Goal: Task Accomplishment & Management: Use online tool/utility

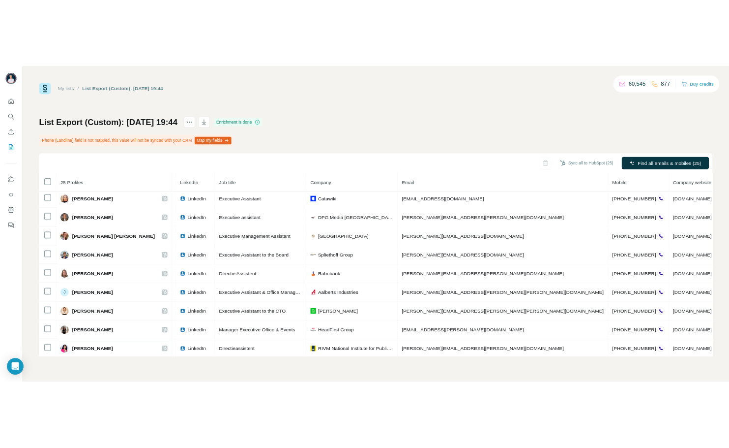
scroll to position [190, 2]
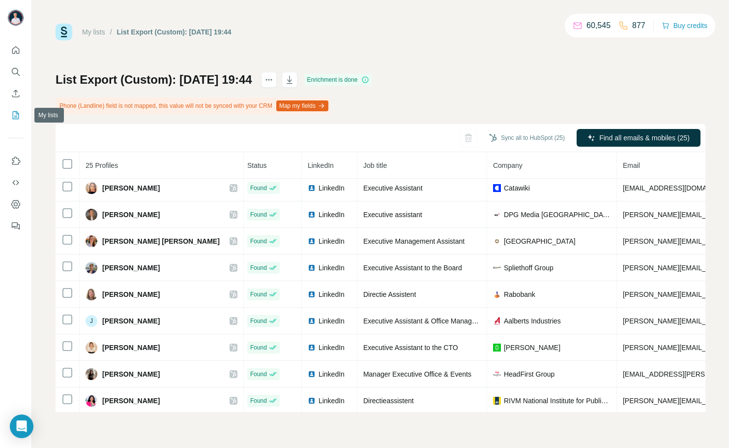
click at [14, 117] on icon "My lists" at bounding box center [16, 115] width 10 height 10
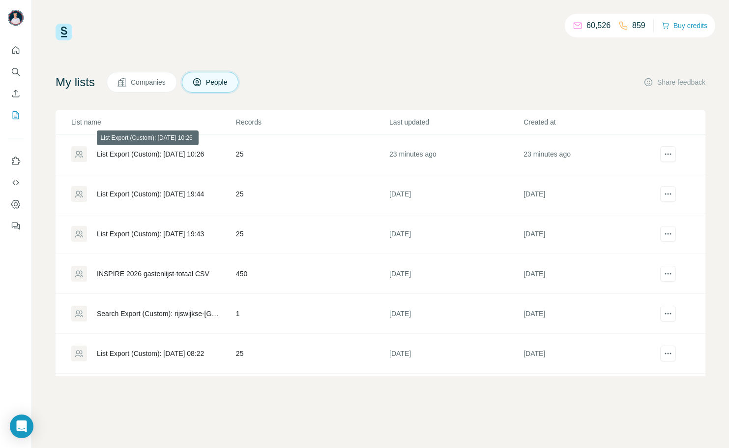
click at [128, 157] on div "List Export (Custom): [DATE] 10:26" at bounding box center [150, 154] width 107 height 10
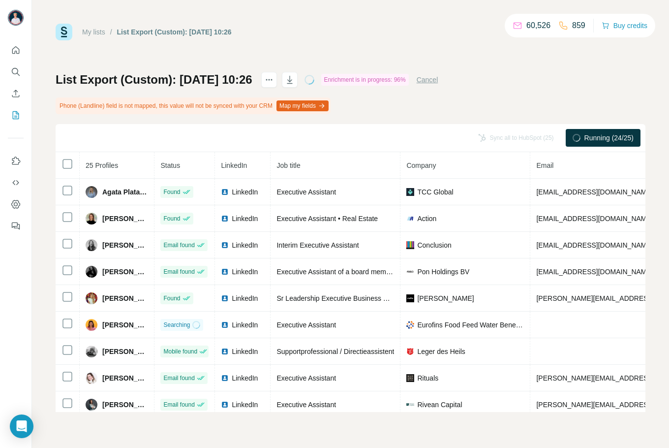
click at [547, 93] on div "List Export (Custom): [DATE] 10:26 Enrichment is in progress: 96% Cancel Phone …" at bounding box center [351, 242] width 590 height 340
click at [600, 98] on div "List Export (Custom): [DATE] 10:26 Enrichment is in progress: 96% Cancel Phone …" at bounding box center [351, 242] width 590 height 340
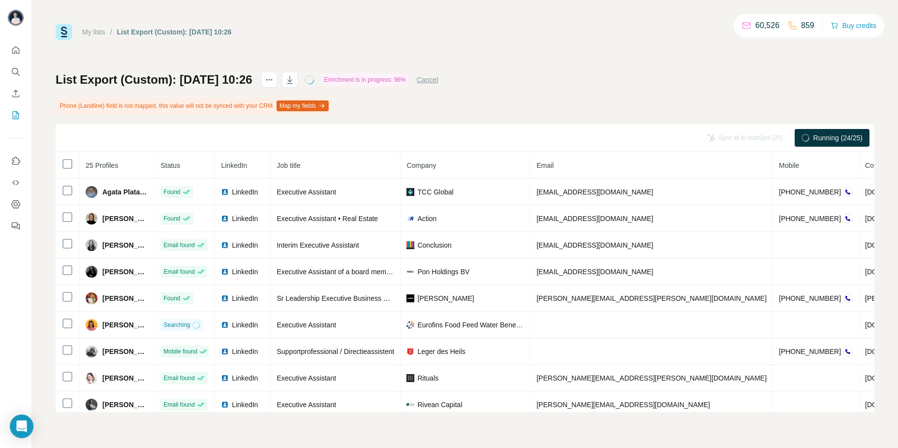
click at [566, 106] on div "List Export (Custom): [DATE] 10:26 Enrichment is in progress: 96% Cancel Phone …" at bounding box center [465, 242] width 818 height 340
click at [391, 77] on div "Enrichment is in progress: 96%" at bounding box center [365, 80] width 88 height 12
drag, startPoint x: 391, startPoint y: 77, endPoint x: 409, endPoint y: 77, distance: 18.2
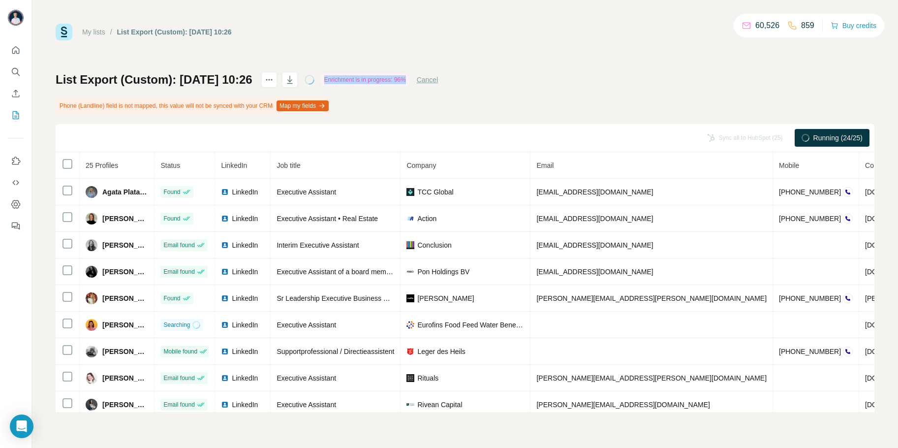
click at [394, 77] on div "Enrichment is in progress: 96%" at bounding box center [365, 80] width 88 height 12
drag, startPoint x: 636, startPoint y: 94, endPoint x: 888, endPoint y: 139, distance: 256.3
click at [643, 94] on div "List Export (Custom): [DATE] 10:26 Enrichment is in progress: 96% Cancel Phone …" at bounding box center [465, 242] width 818 height 340
click at [729, 143] on div "Running (24/25)" at bounding box center [831, 138] width 75 height 18
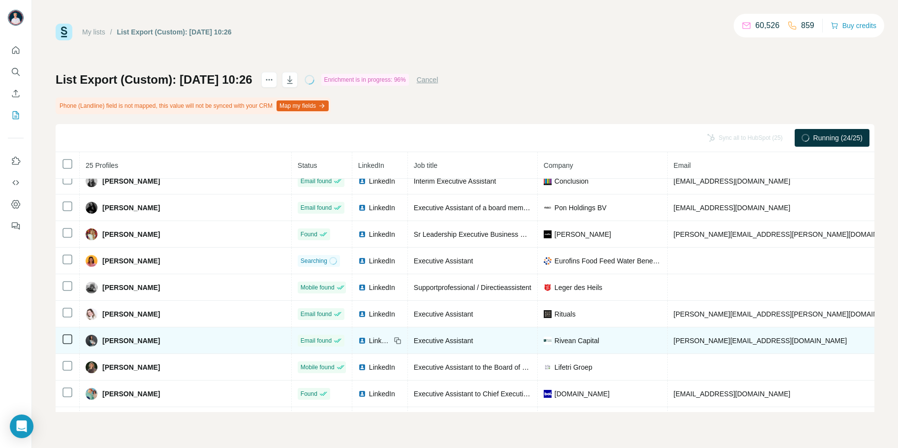
scroll to position [57, 0]
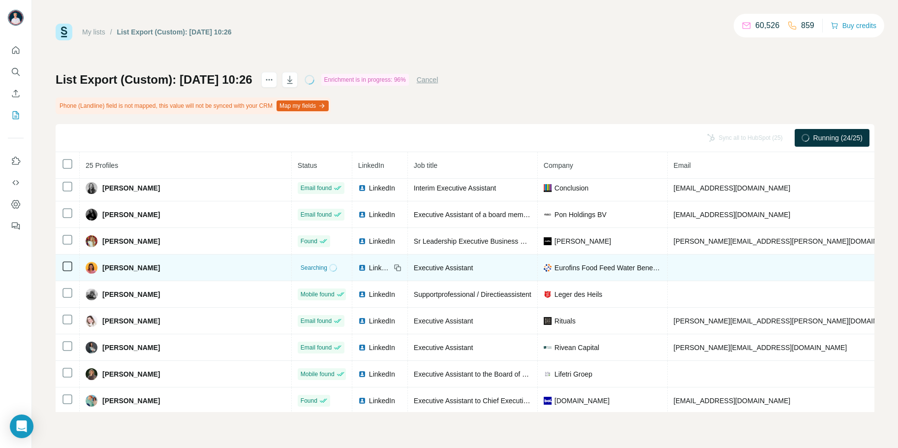
click at [729, 268] on td at bounding box center [816, 267] width 299 height 27
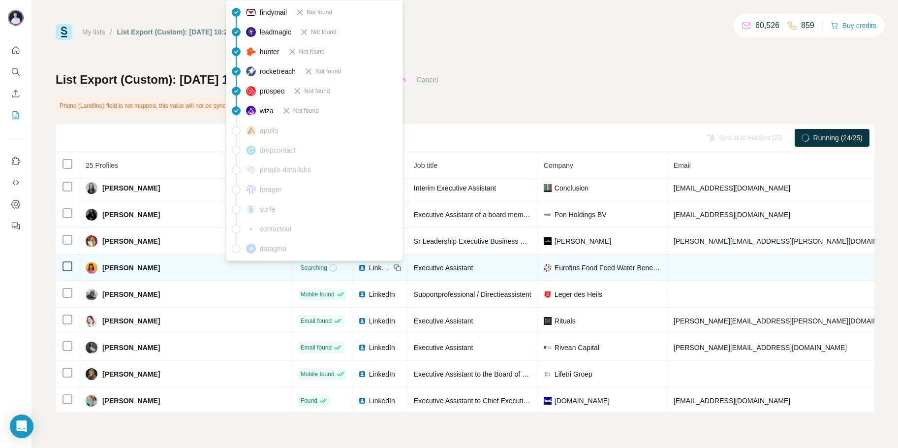
click at [300, 264] on span "Searching" at bounding box center [313, 267] width 27 height 9
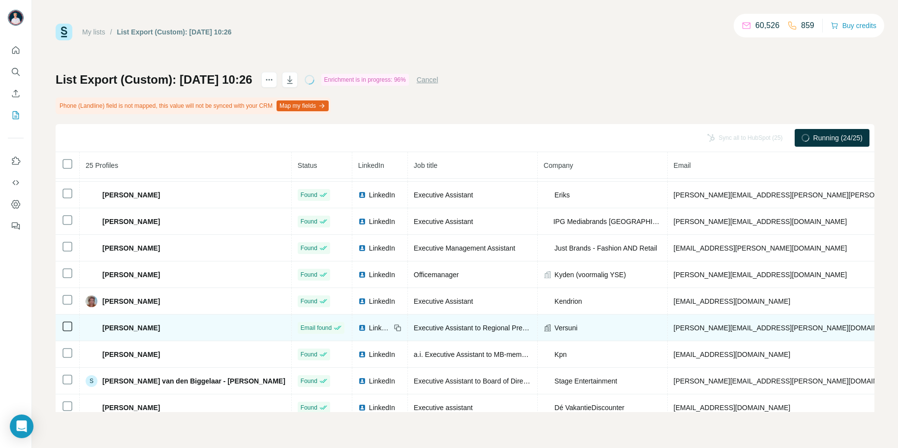
scroll to position [436, 0]
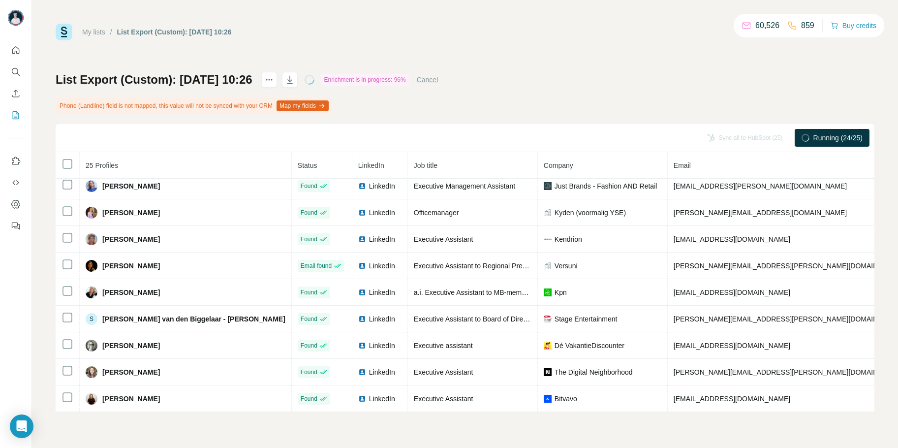
click at [729, 138] on span "Running (24/25)" at bounding box center [837, 138] width 49 height 10
click at [396, 74] on div "Enrichment is in progress: 96%" at bounding box center [365, 80] width 88 height 12
click at [395, 81] on div "Enrichment is in progress: 96%" at bounding box center [365, 80] width 88 height 12
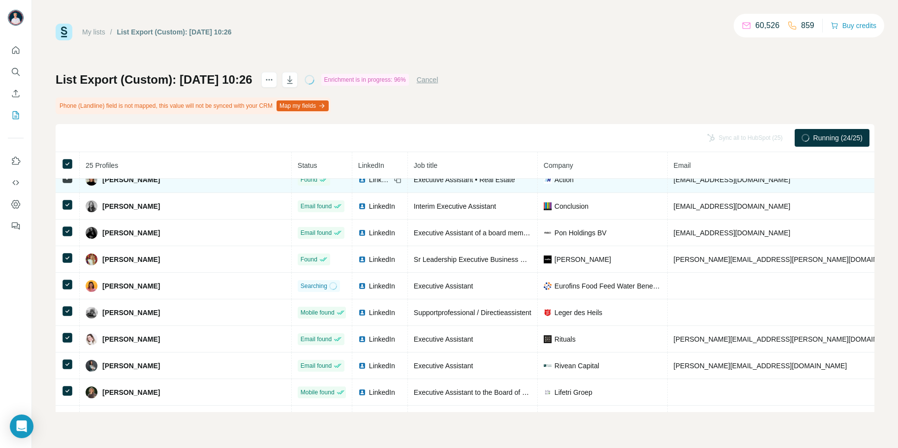
scroll to position [0, 0]
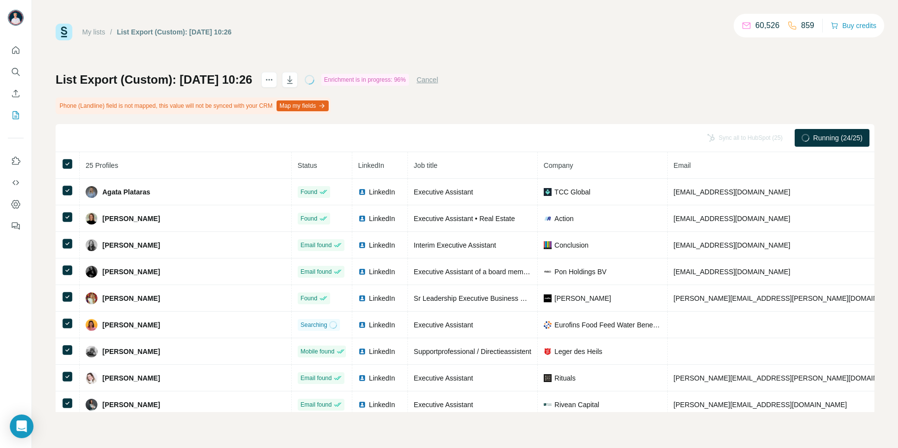
click at [329, 106] on button "Map my fields" at bounding box center [302, 105] width 52 height 11
click at [426, 101] on div "List Export (Custom): [DATE] 10:26 Enrichment is in progress: 96% Cancel Phone …" at bounding box center [465, 242] width 818 height 340
click at [729, 140] on span "Running (24/25)" at bounding box center [837, 138] width 49 height 10
click at [429, 97] on div "List Export (Custom): [DATE] 10:26 Enrichment is in progress: 96% Cancel Phone …" at bounding box center [465, 242] width 818 height 340
click at [729, 135] on span "Running (24/25)" at bounding box center [837, 138] width 49 height 10
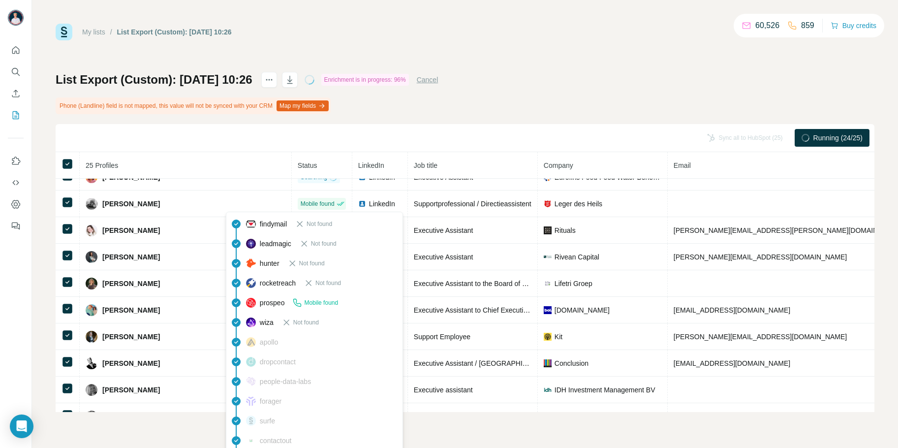
scroll to position [49, 0]
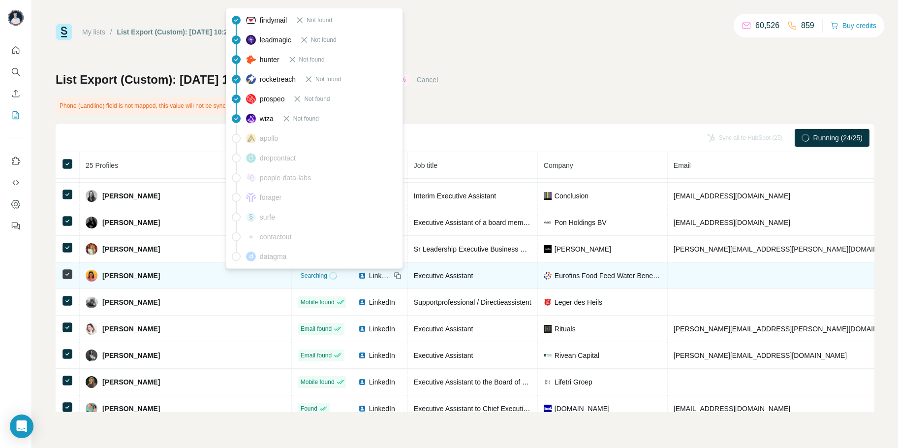
click at [300, 272] on span "Searching" at bounding box center [313, 275] width 27 height 9
click at [328, 276] on icon at bounding box center [333, 275] width 10 height 10
click at [329, 276] on icon at bounding box center [333, 275] width 9 height 9
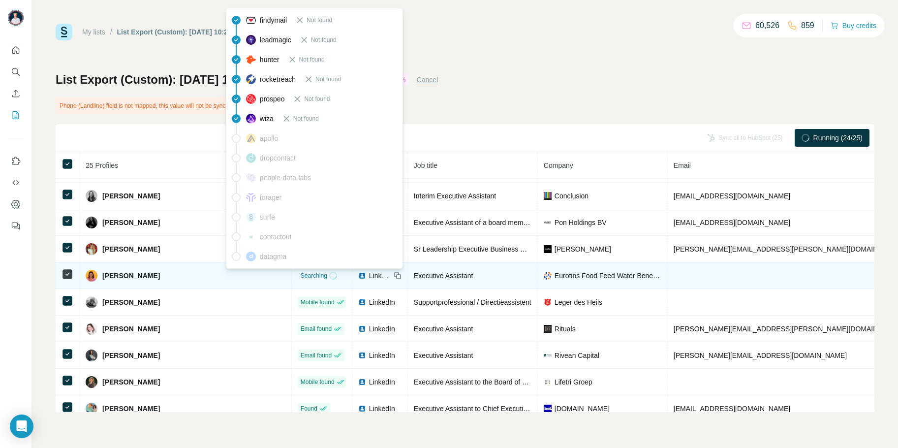
click at [328, 276] on icon at bounding box center [333, 275] width 10 height 10
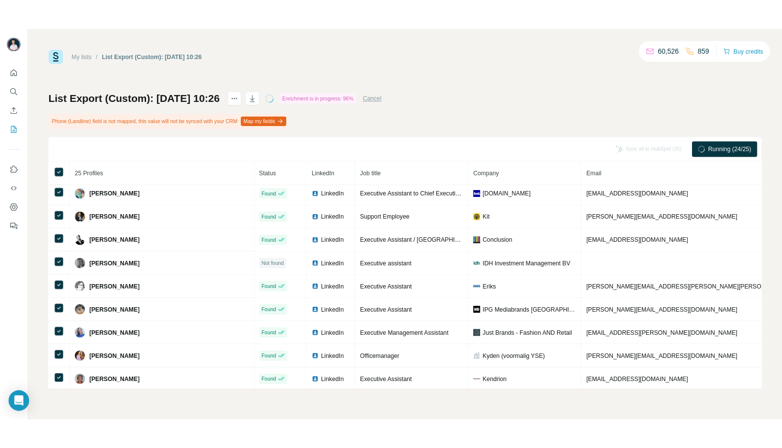
scroll to position [436, 0]
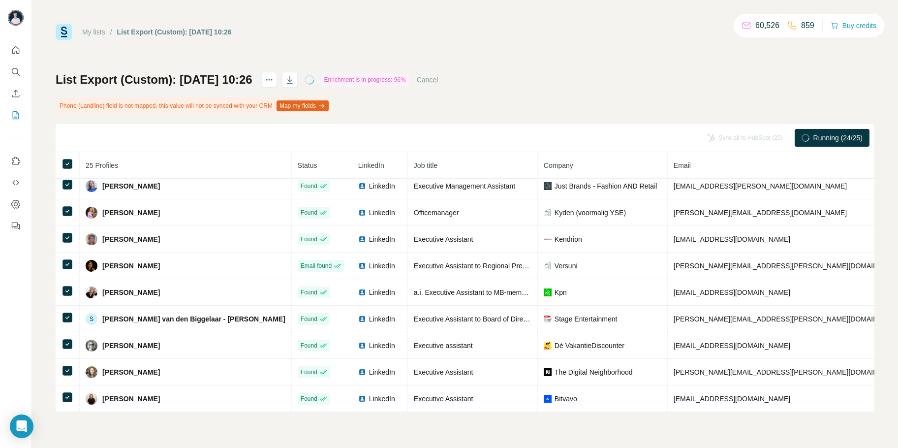
click at [729, 139] on span "Running (24/25)" at bounding box center [837, 138] width 49 height 10
click at [729, 135] on div "Sync all to HubSpot (25)" at bounding box center [745, 138] width 90 height 18
click at [438, 78] on button "Cancel" at bounding box center [428, 80] width 22 height 10
click at [693, 138] on button "Sync all to HubSpot (25)" at bounding box center [696, 137] width 90 height 15
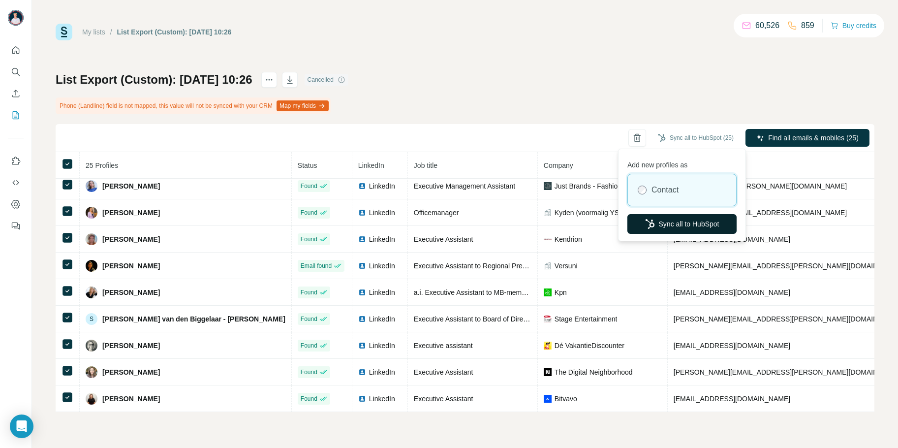
click at [669, 226] on button "Sync all to HubSpot" at bounding box center [681, 224] width 109 height 20
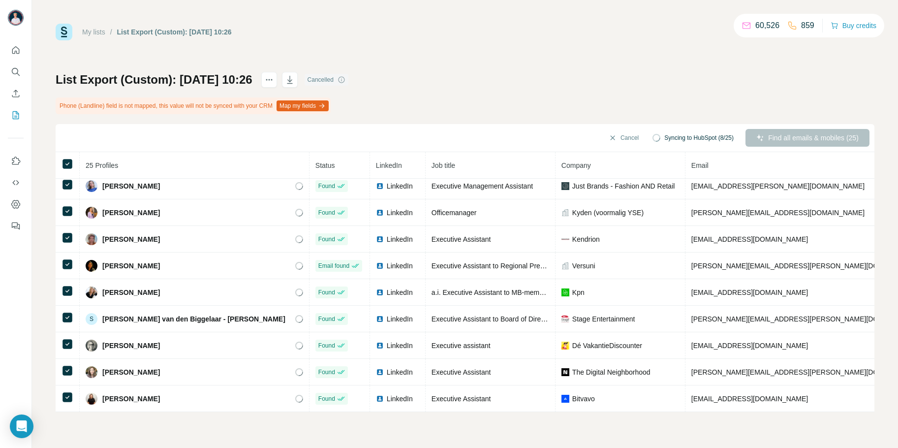
drag, startPoint x: 432, startPoint y: 46, endPoint x: 563, endPoint y: 1, distance: 138.3
click at [432, 46] on div "My lists / List Export (Custom): [DATE] 10:26 60,526 859 Buy credits List Expor…" at bounding box center [465, 218] width 818 height 388
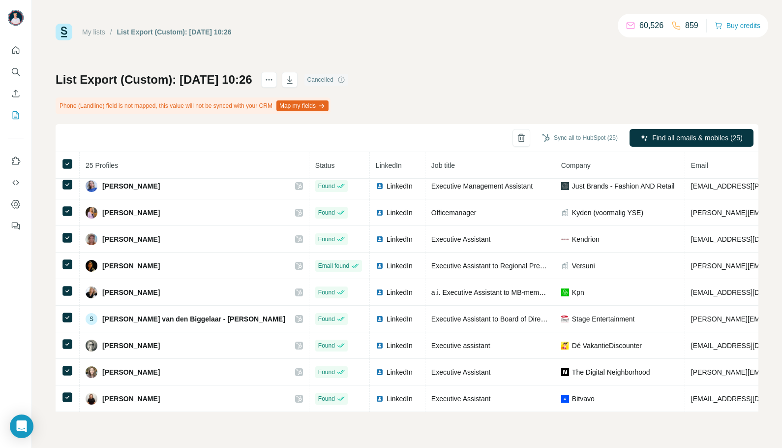
click at [475, 60] on div "My lists / List Export (Custom): [DATE] 10:26 60,526 859 Buy credits List Expor…" at bounding box center [407, 218] width 703 height 388
click at [18, 92] on icon "Enrich CSV" at bounding box center [16, 94] width 10 height 10
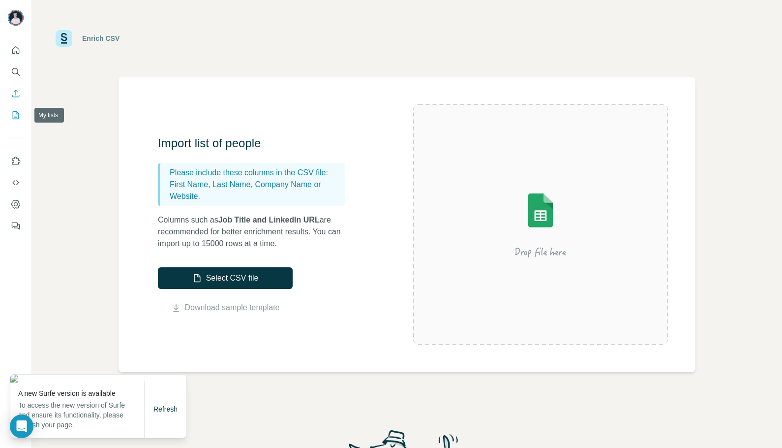
click at [16, 112] on icon "My lists" at bounding box center [16, 115] width 6 height 8
